Goal: Transaction & Acquisition: Download file/media

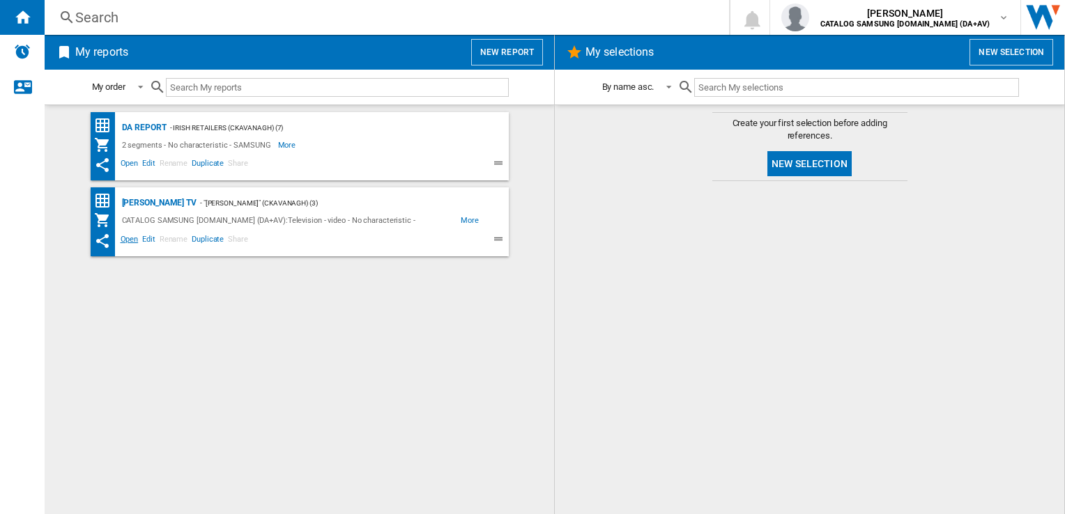
click at [129, 243] on span "Open" at bounding box center [129, 241] width 22 height 17
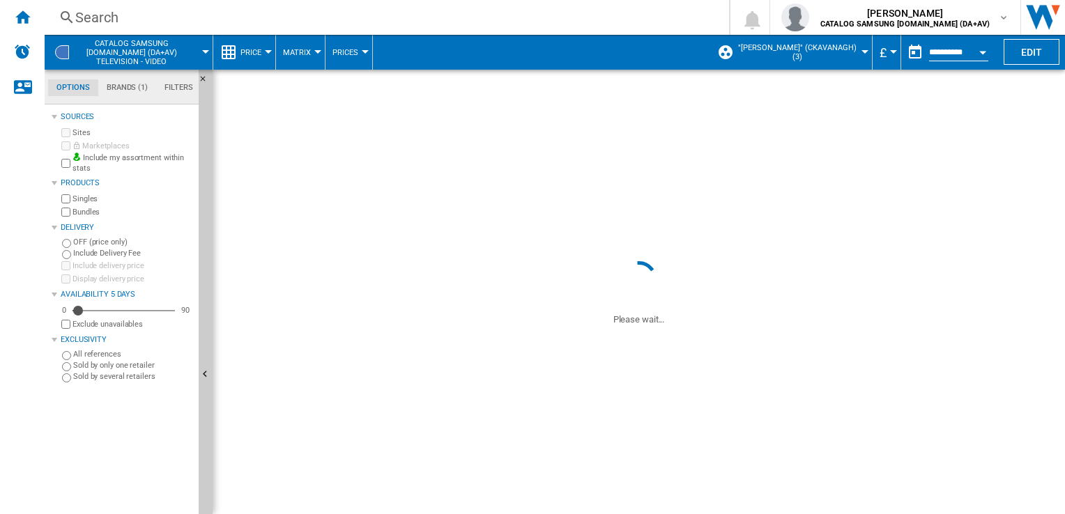
click at [890, 52] on div "Currency" at bounding box center [893, 51] width 7 height 3
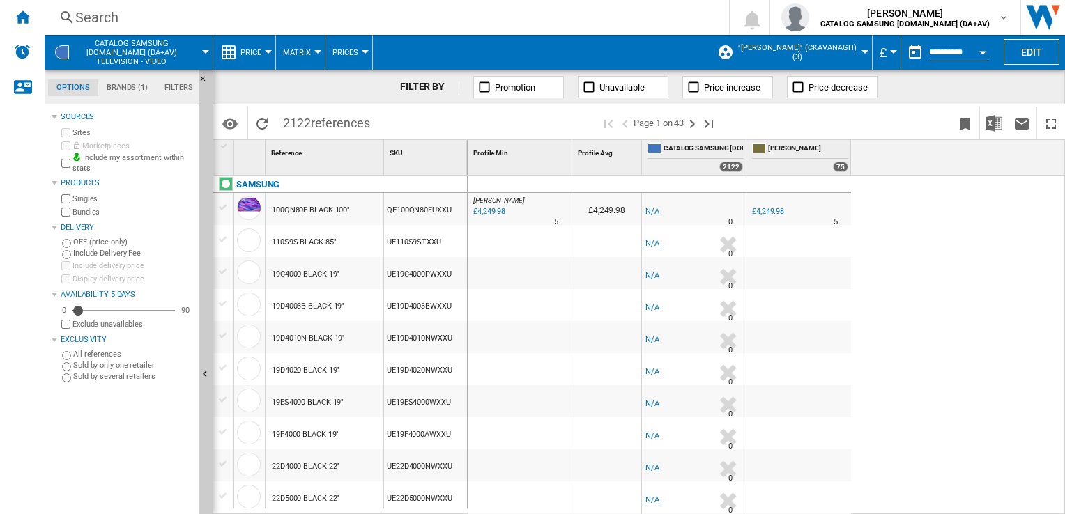
click at [889, 52] on md-backdrop at bounding box center [532, 257] width 1065 height 514
click at [885, 52] on md-backdrop at bounding box center [532, 257] width 1065 height 514
click at [937, 86] on md-backdrop at bounding box center [532, 257] width 1065 height 514
click at [881, 57] on md-backdrop at bounding box center [532, 257] width 1065 height 514
click at [921, 281] on md-backdrop at bounding box center [532, 257] width 1065 height 514
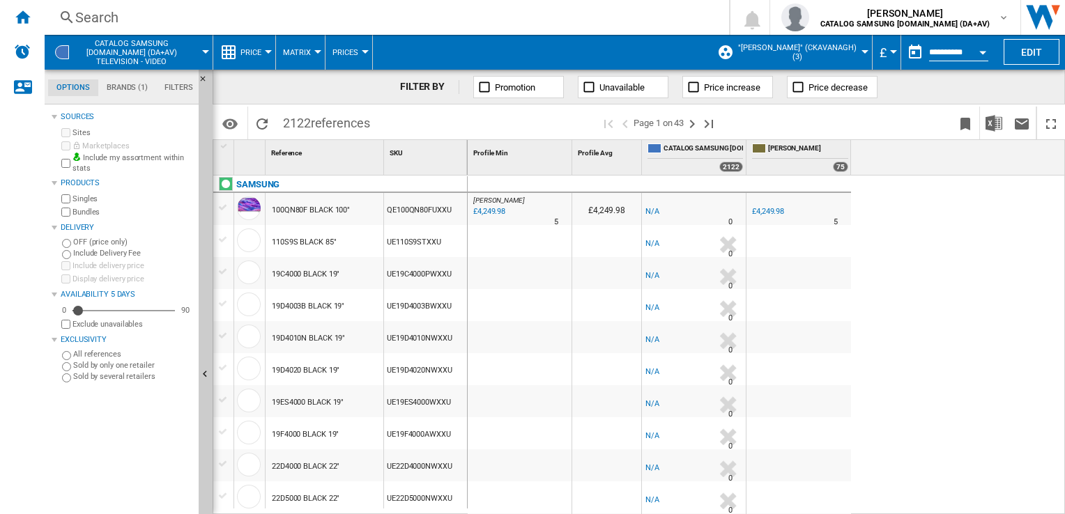
click at [887, 54] on md-backdrop at bounding box center [532, 257] width 1065 height 514
click at [887, 48] on button "£" at bounding box center [887, 52] width 14 height 35
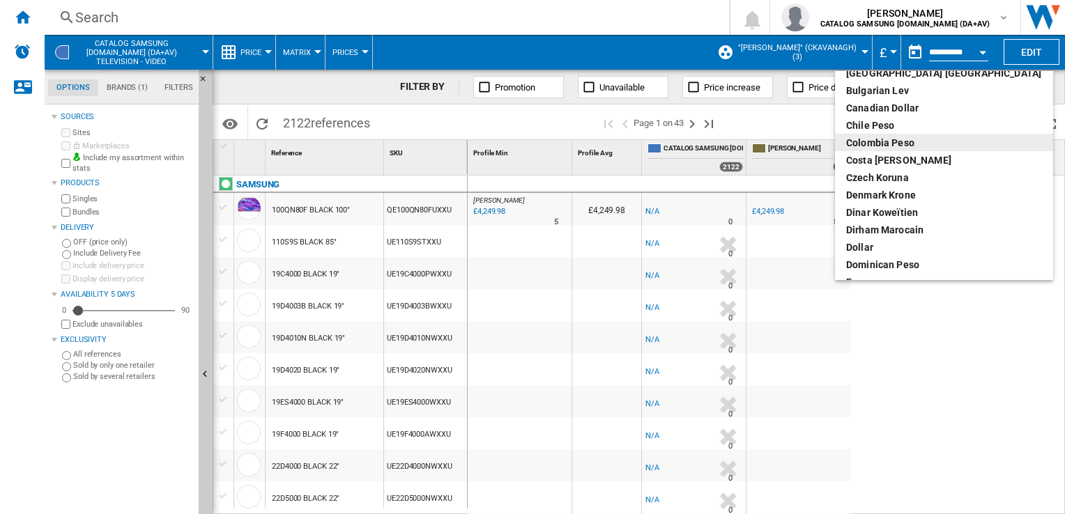
scroll to position [139, 0]
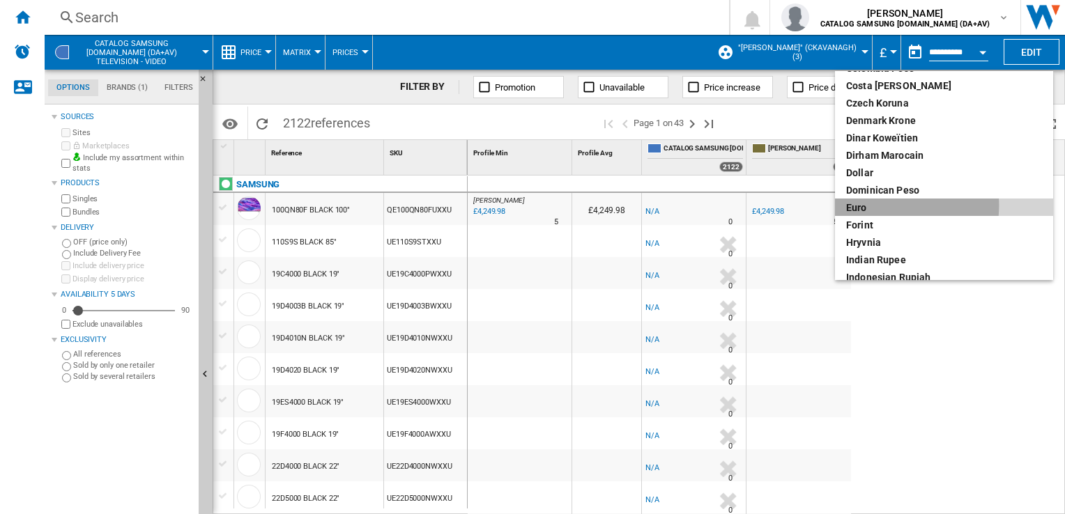
click at [872, 206] on div "euro" at bounding box center [944, 208] width 196 height 14
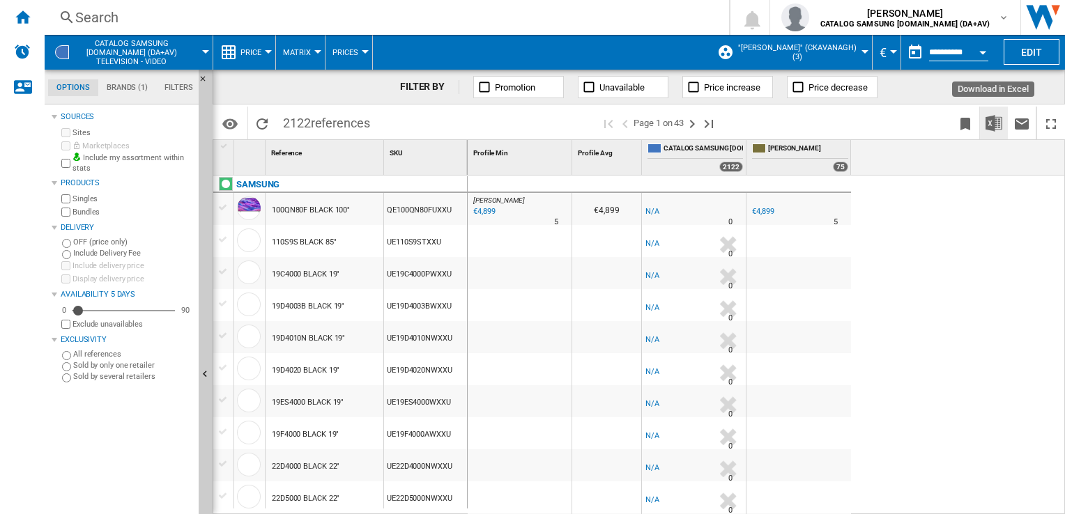
click at [995, 123] on img "Download in Excel" at bounding box center [993, 123] width 17 height 17
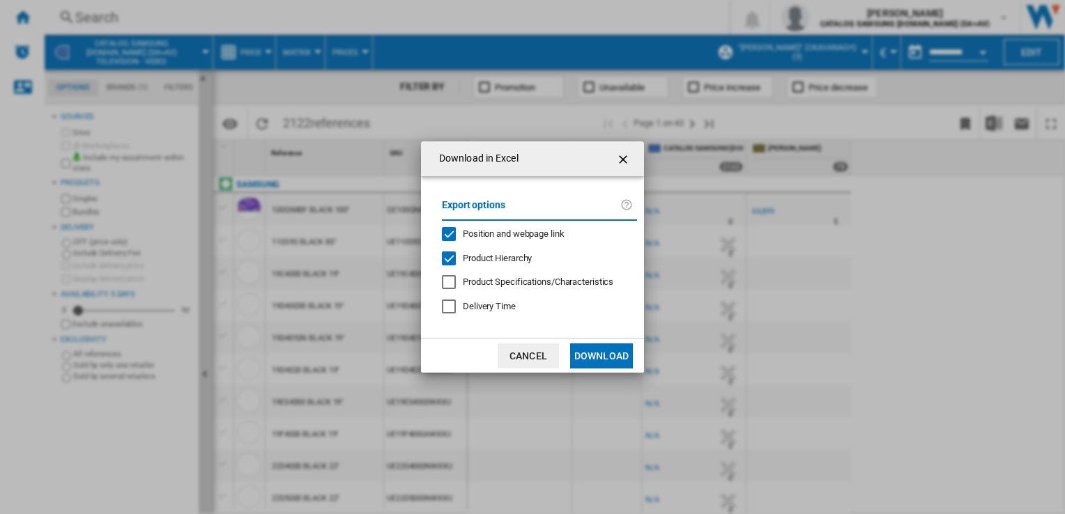
click at [617, 352] on button "Download" at bounding box center [601, 356] width 63 height 25
